Goal: Navigation & Orientation: Find specific page/section

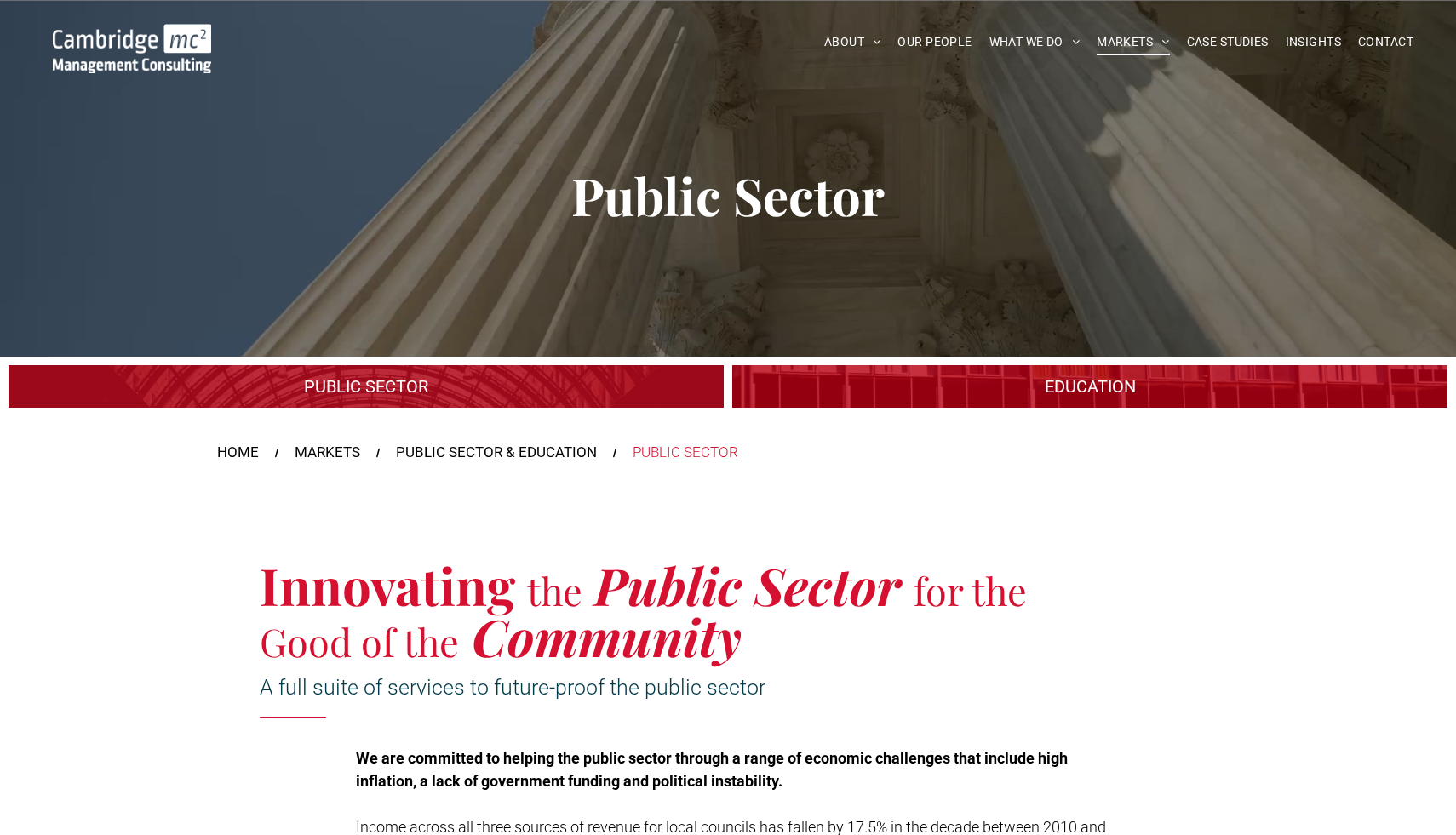
scroll to position [13, 0]
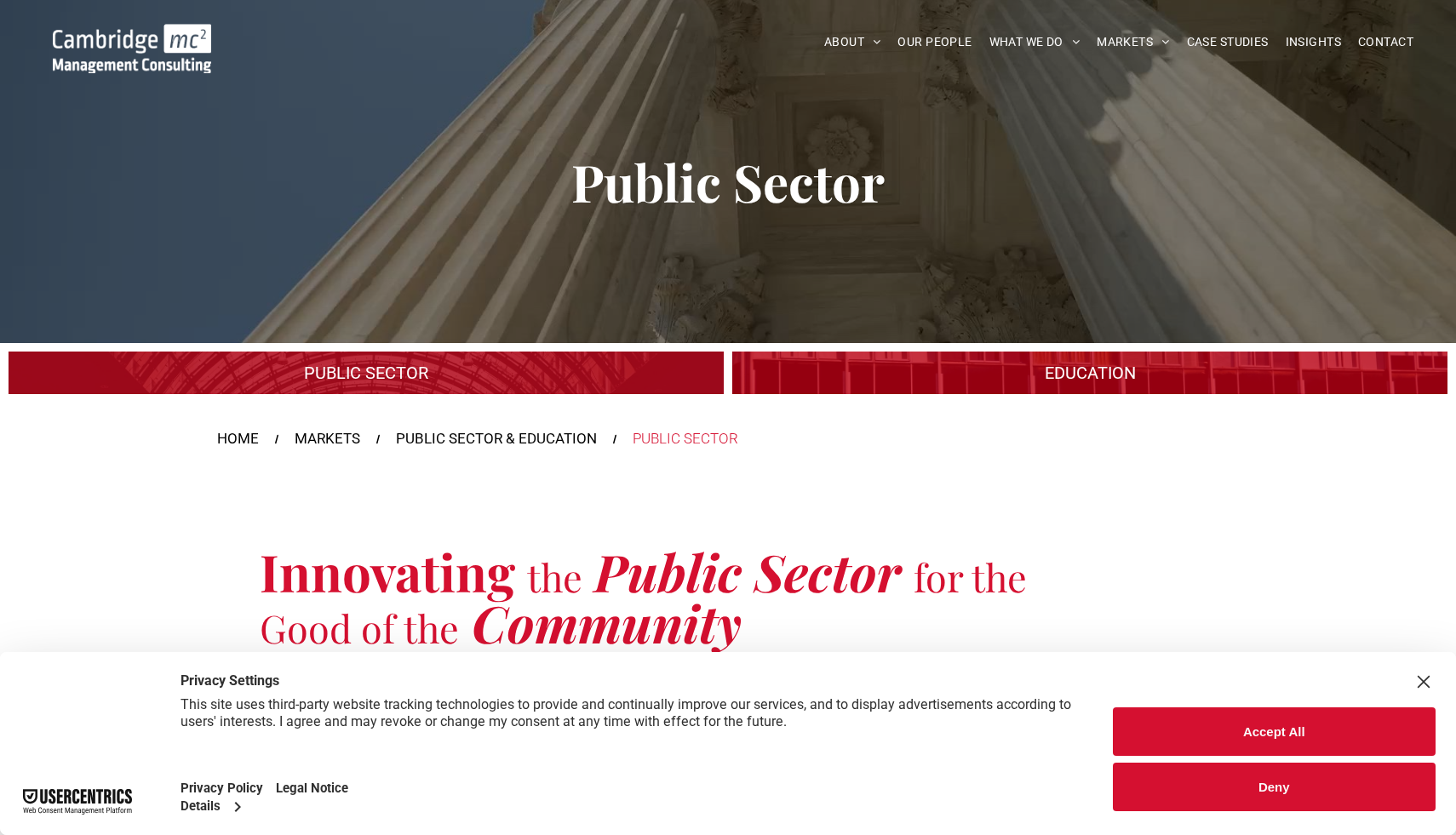
click at [1184, 719] on button "Accept All" at bounding box center [1275, 732] width 323 height 48
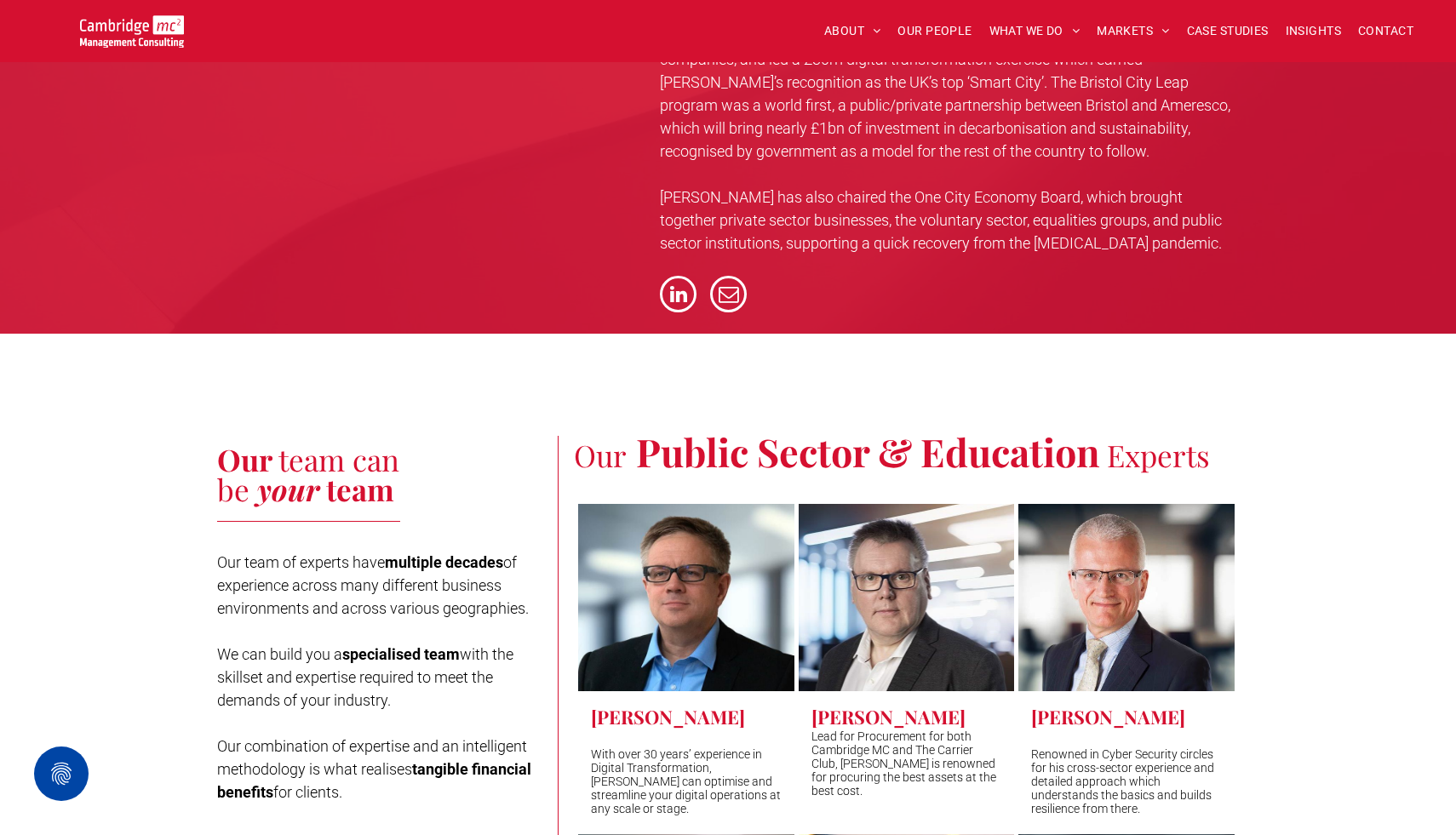
scroll to position [4997, 0]
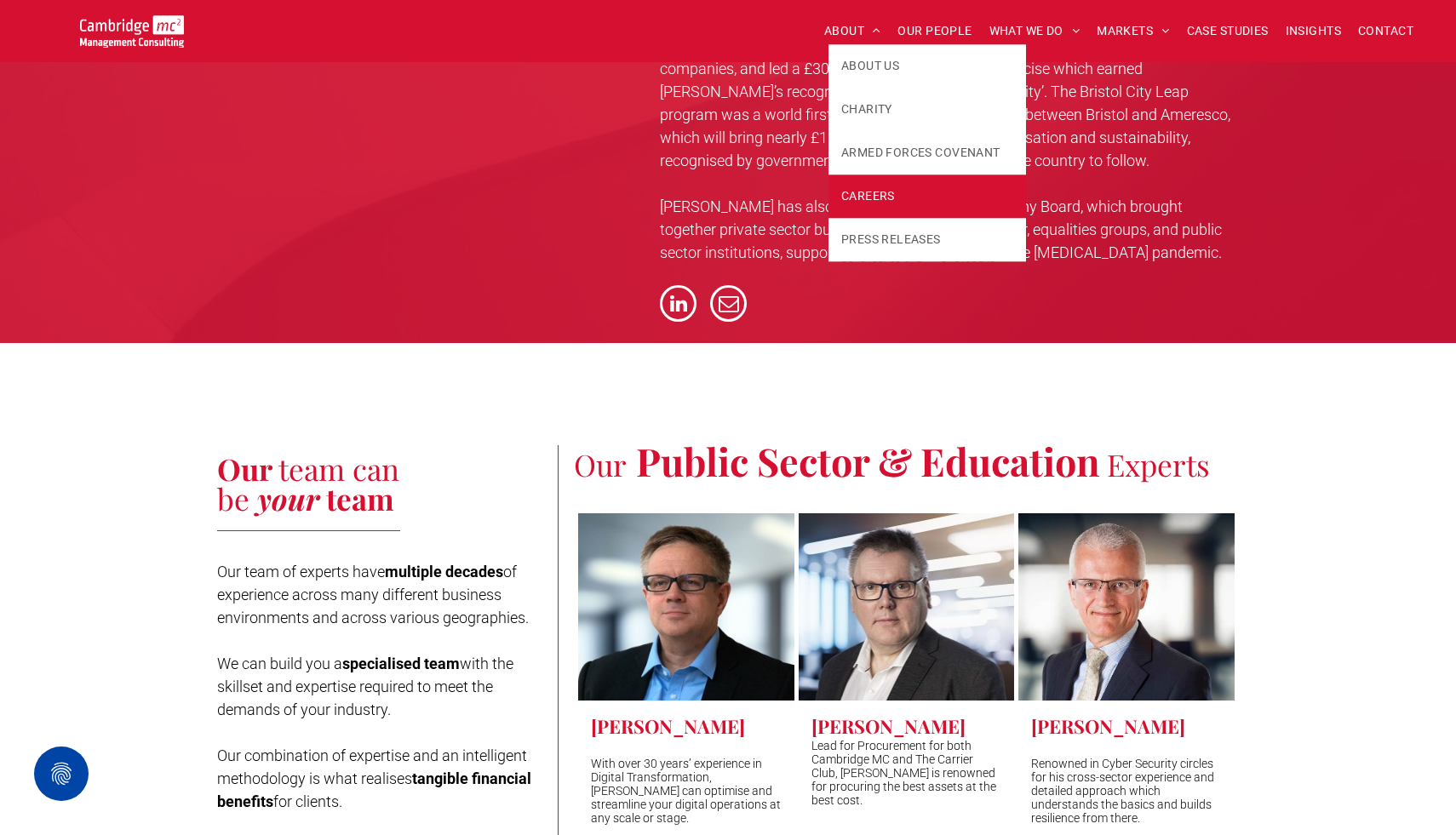
click at [886, 180] on link "CAREERS" at bounding box center [927, 196] width 198 height 43
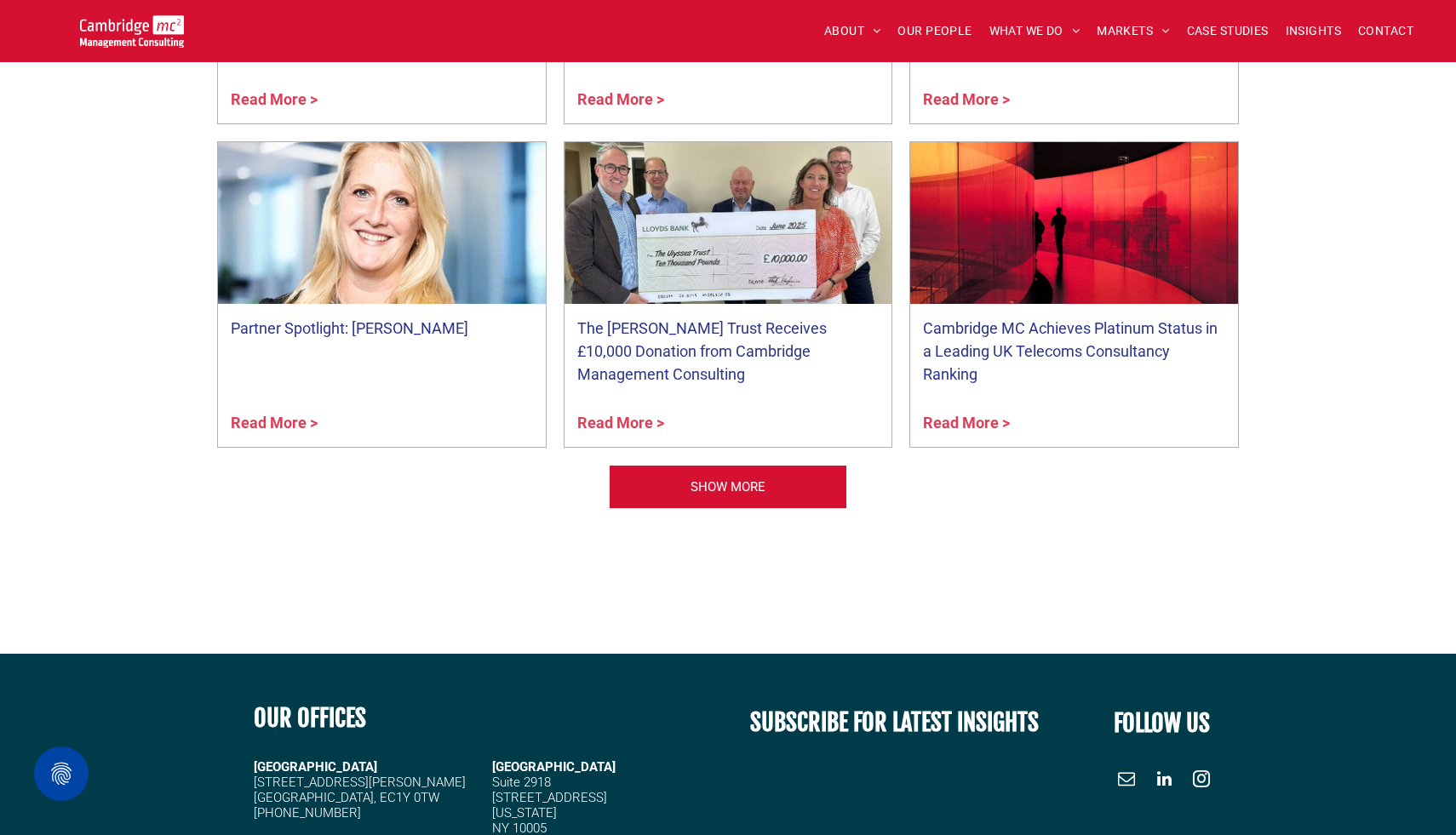
scroll to position [2199, 0]
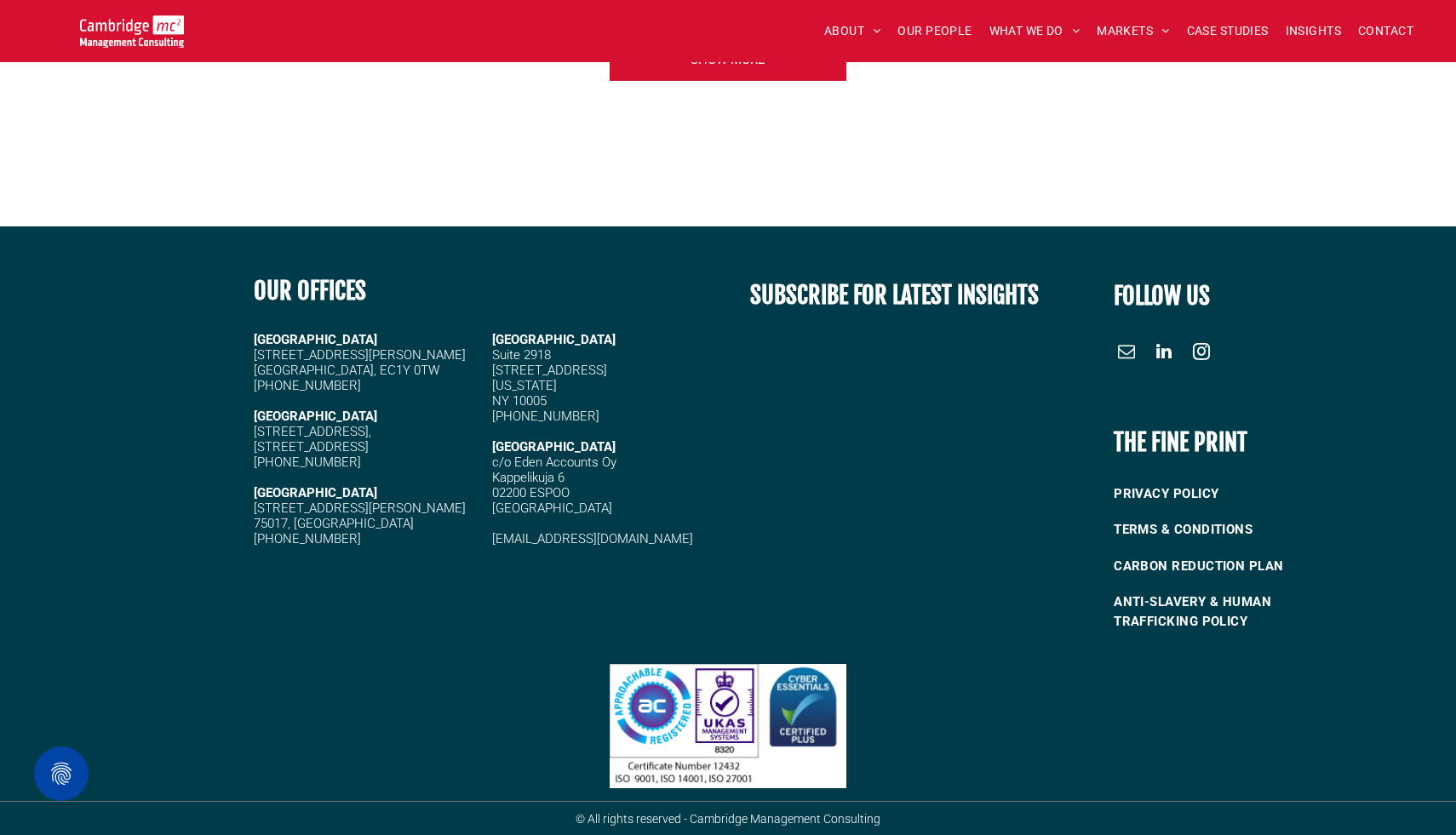
click at [1168, 351] on span "linkedin" at bounding box center [1164, 351] width 27 height 27
